Goal: Browse casually

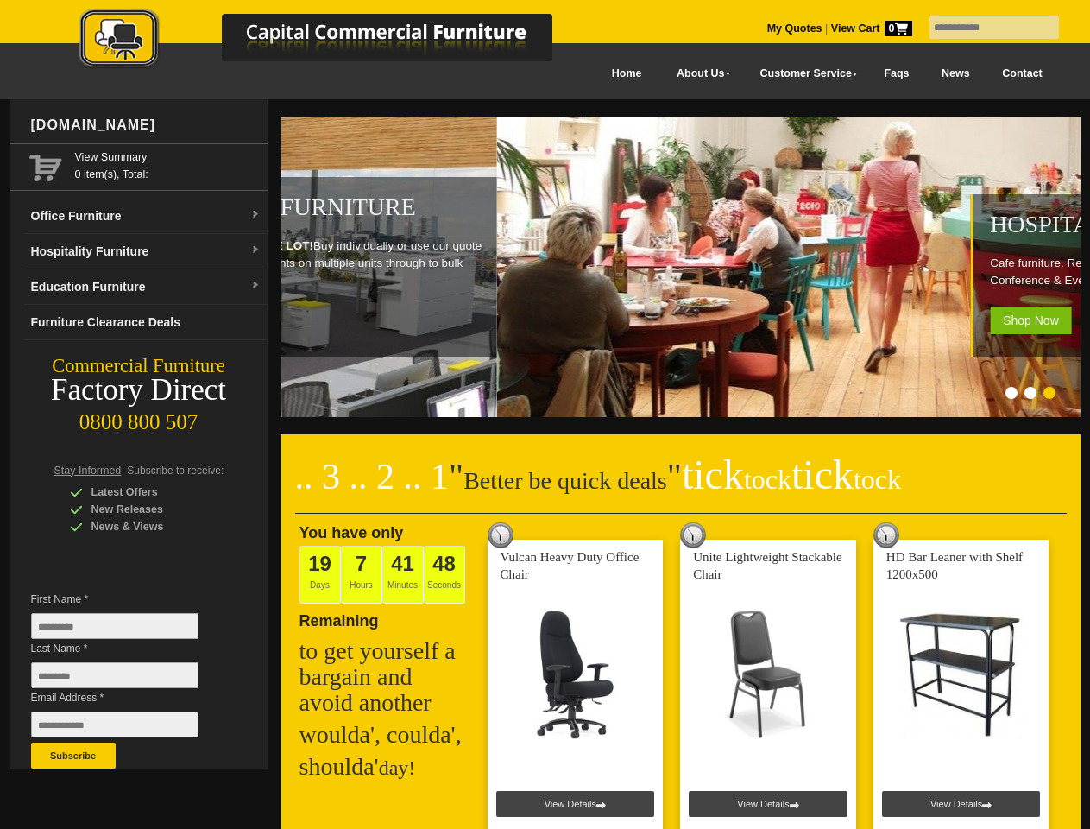
click at [983, 28] on input "text" at bounding box center [994, 27] width 129 height 23
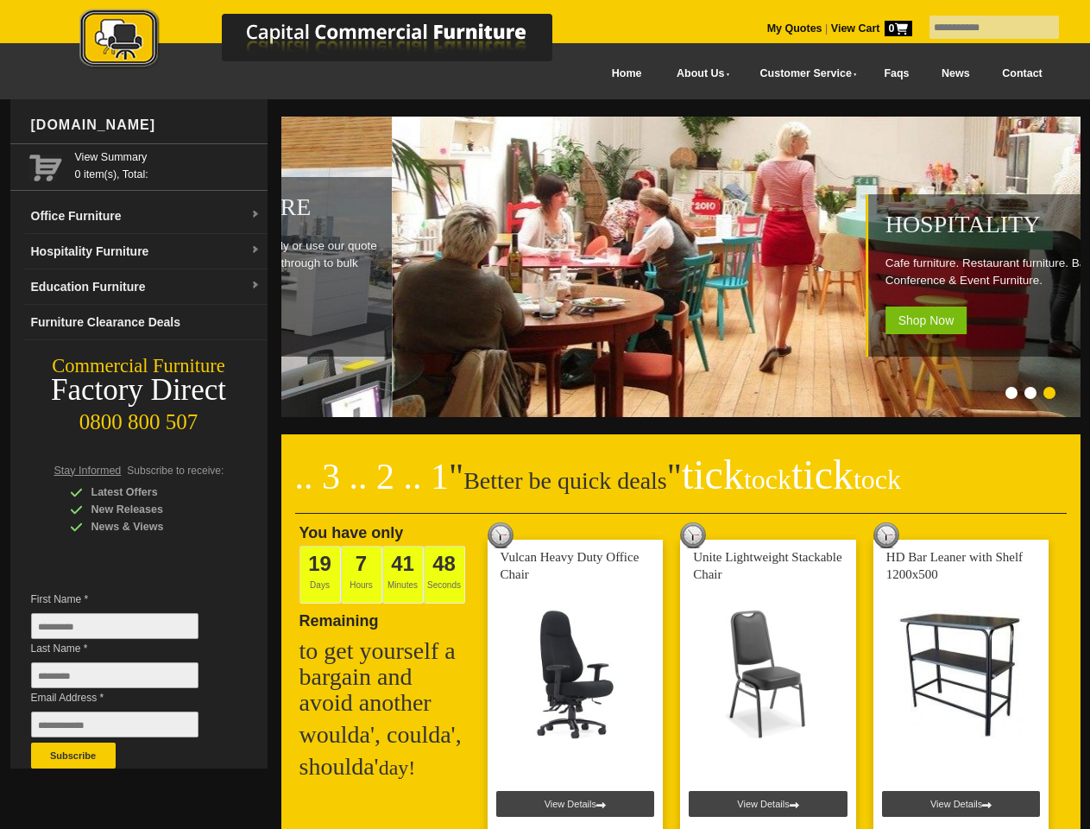
click at [128, 679] on input "Last Name *" at bounding box center [114, 675] width 167 height 26
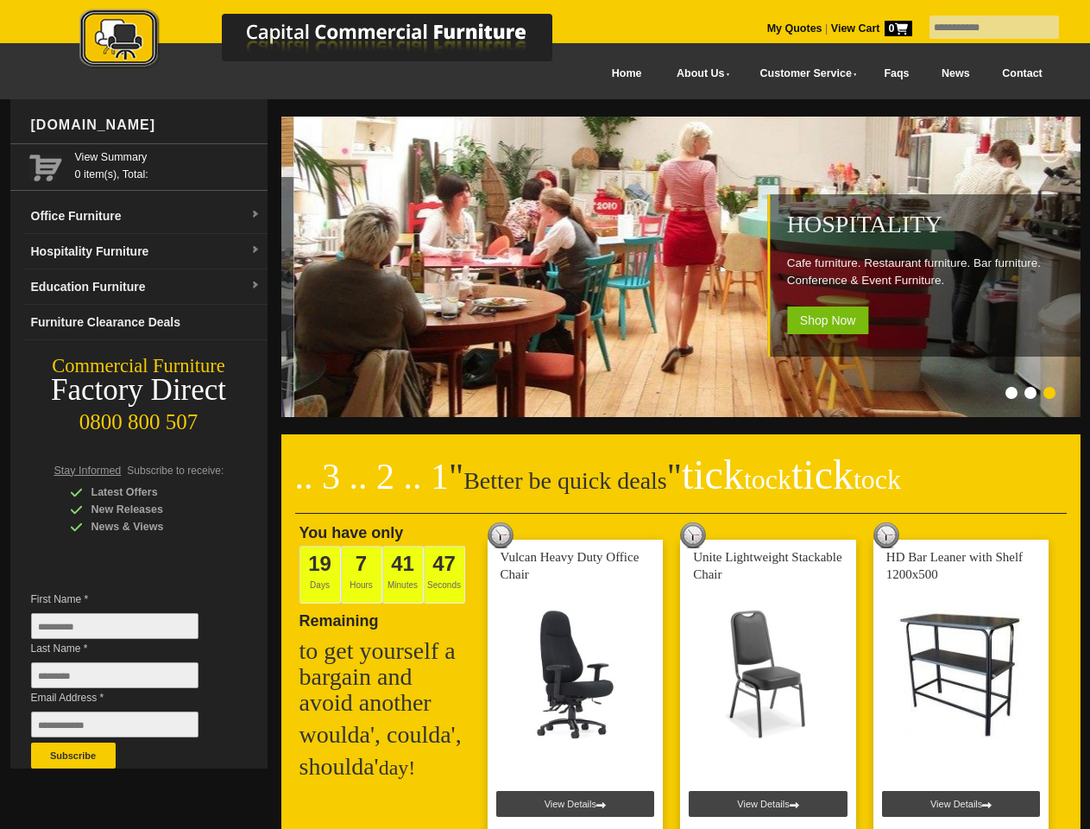
click at [73, 755] on button "Subscribe" at bounding box center [73, 755] width 85 height 26
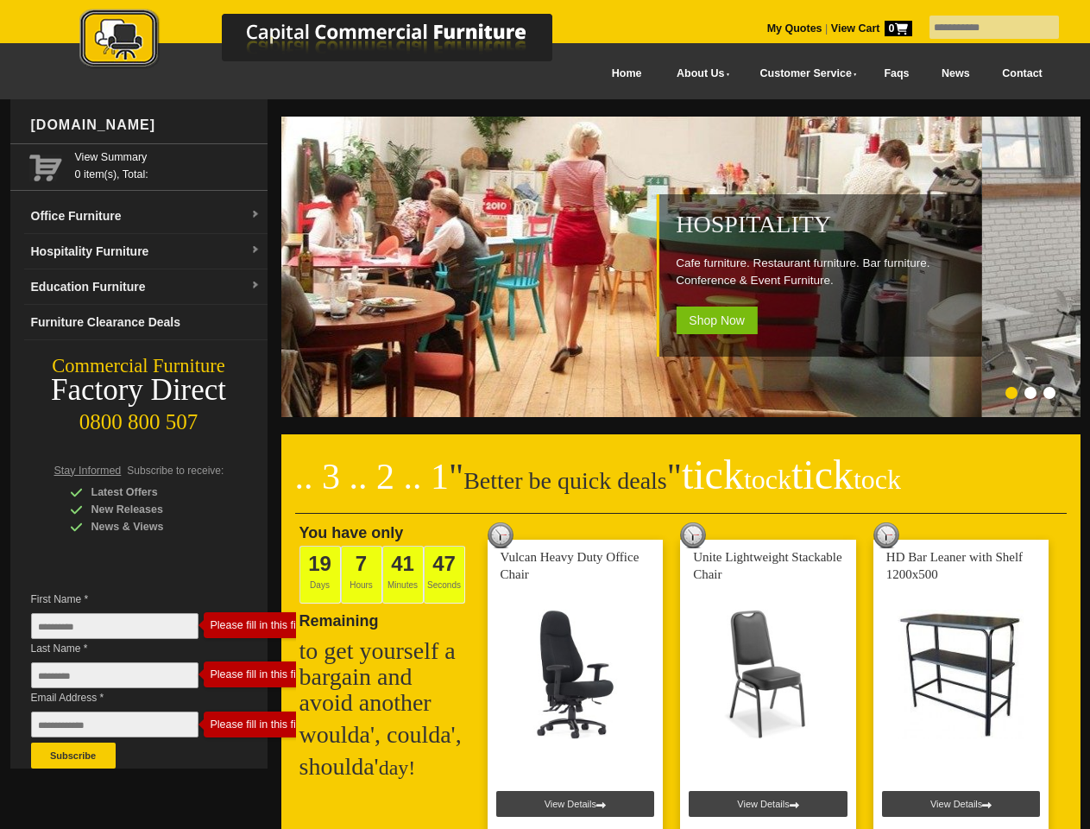
click at [660, 395] on ol at bounding box center [660, 395] width 808 height 17
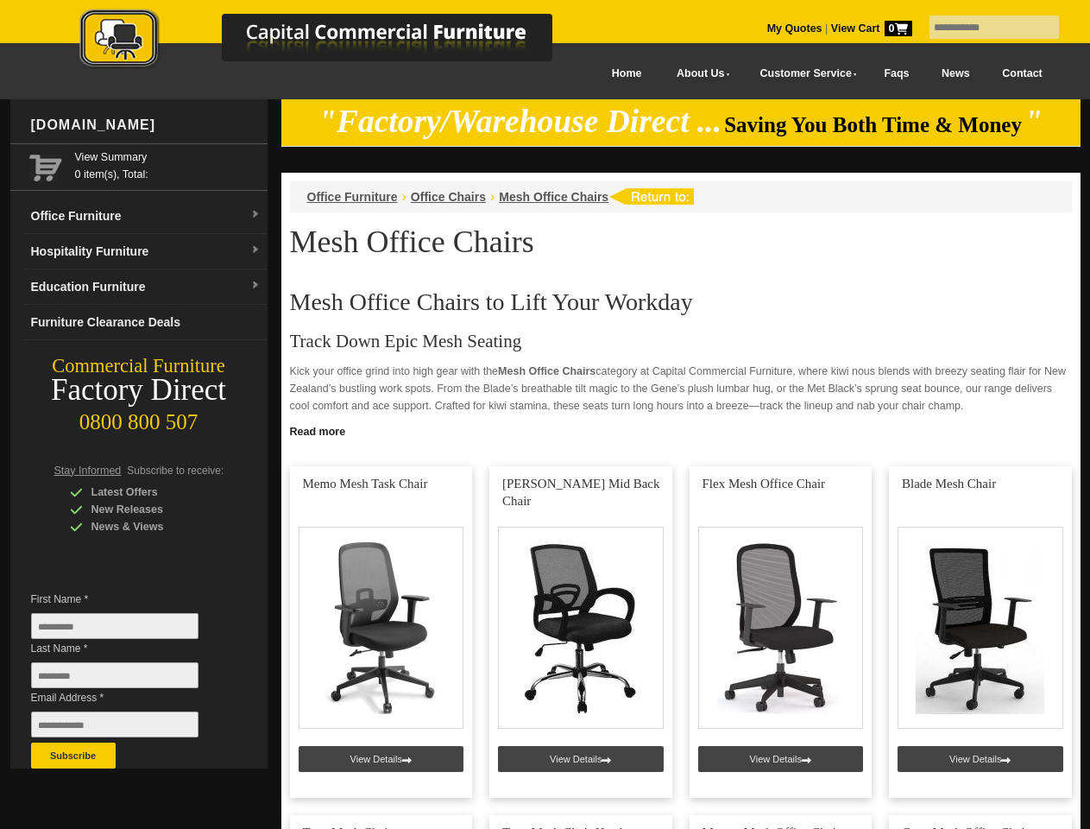
click at [983, 28] on input "text" at bounding box center [994, 27] width 129 height 23
click at [128, 679] on input "Last Name *" at bounding box center [114, 675] width 167 height 26
click at [73, 755] on button "Subscribe" at bounding box center [73, 755] width 85 height 26
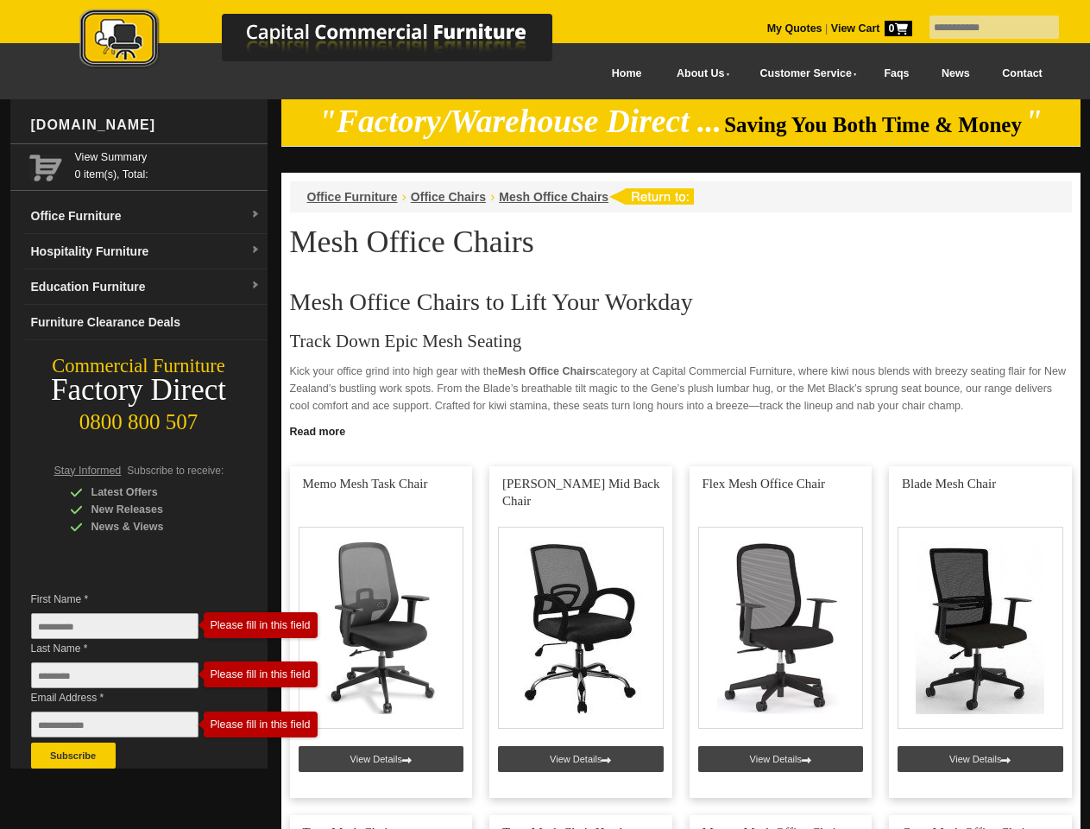
click at [681, 430] on link "Read more" at bounding box center [680, 430] width 799 height 22
